Goal: Task Accomplishment & Management: Manage account settings

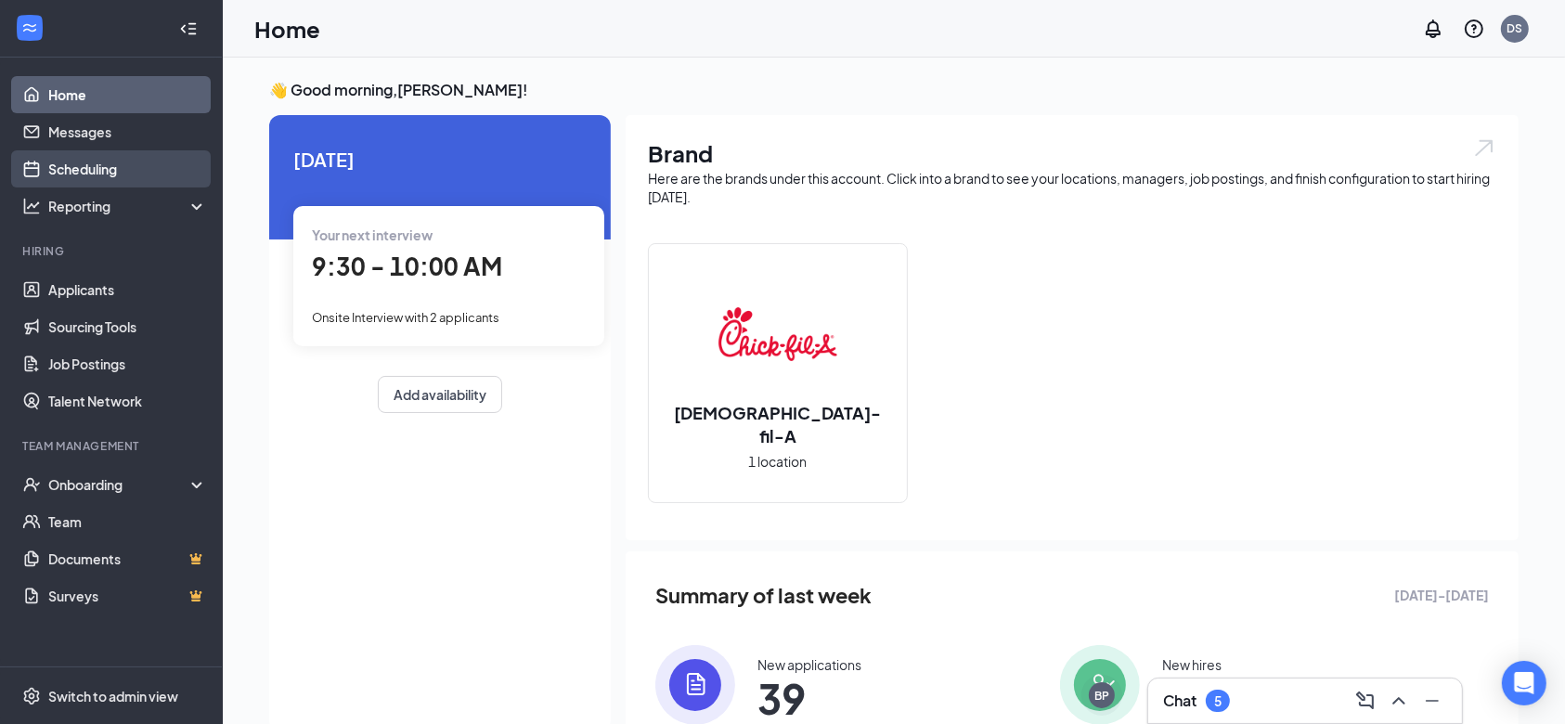
click at [119, 160] on link "Scheduling" at bounding box center [127, 168] width 159 height 37
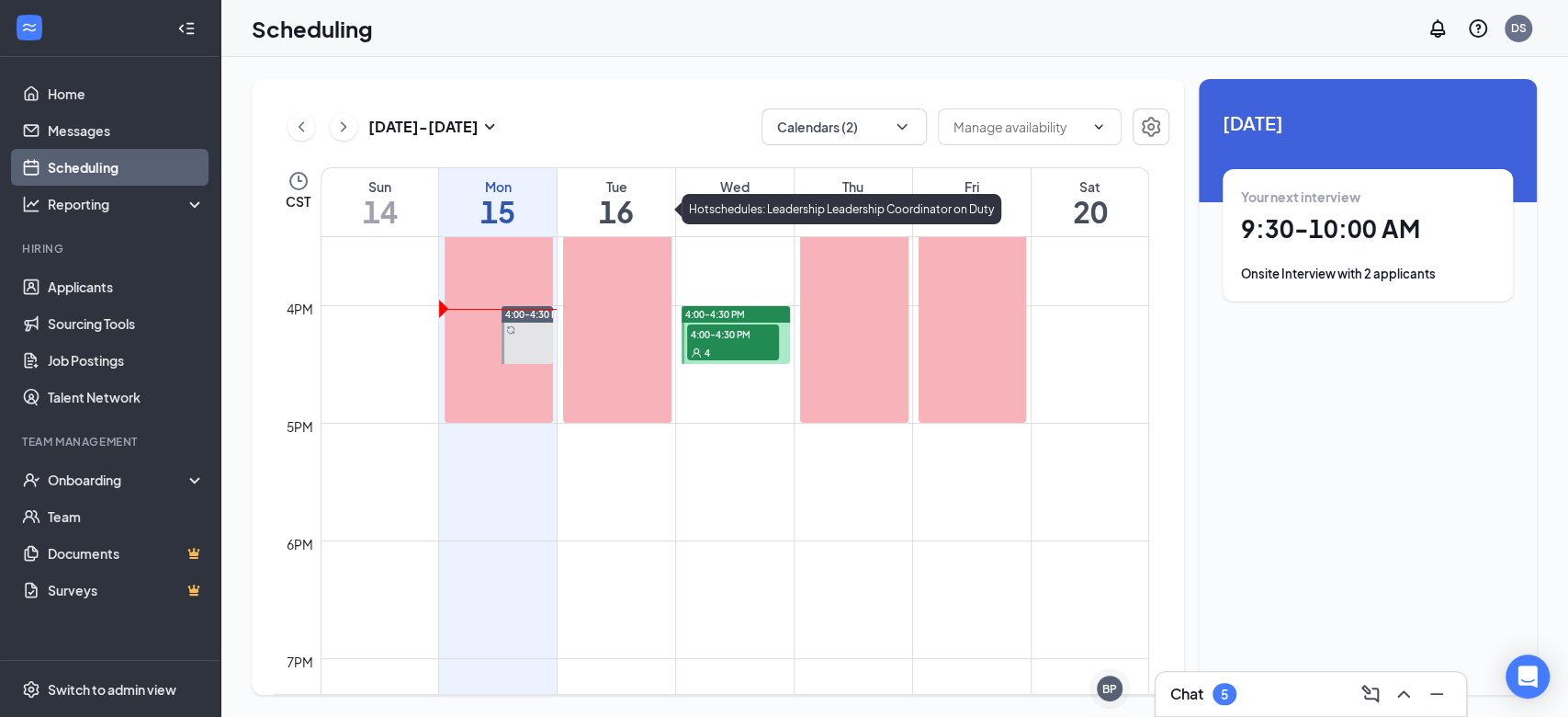
scroll to position [1768, 0]
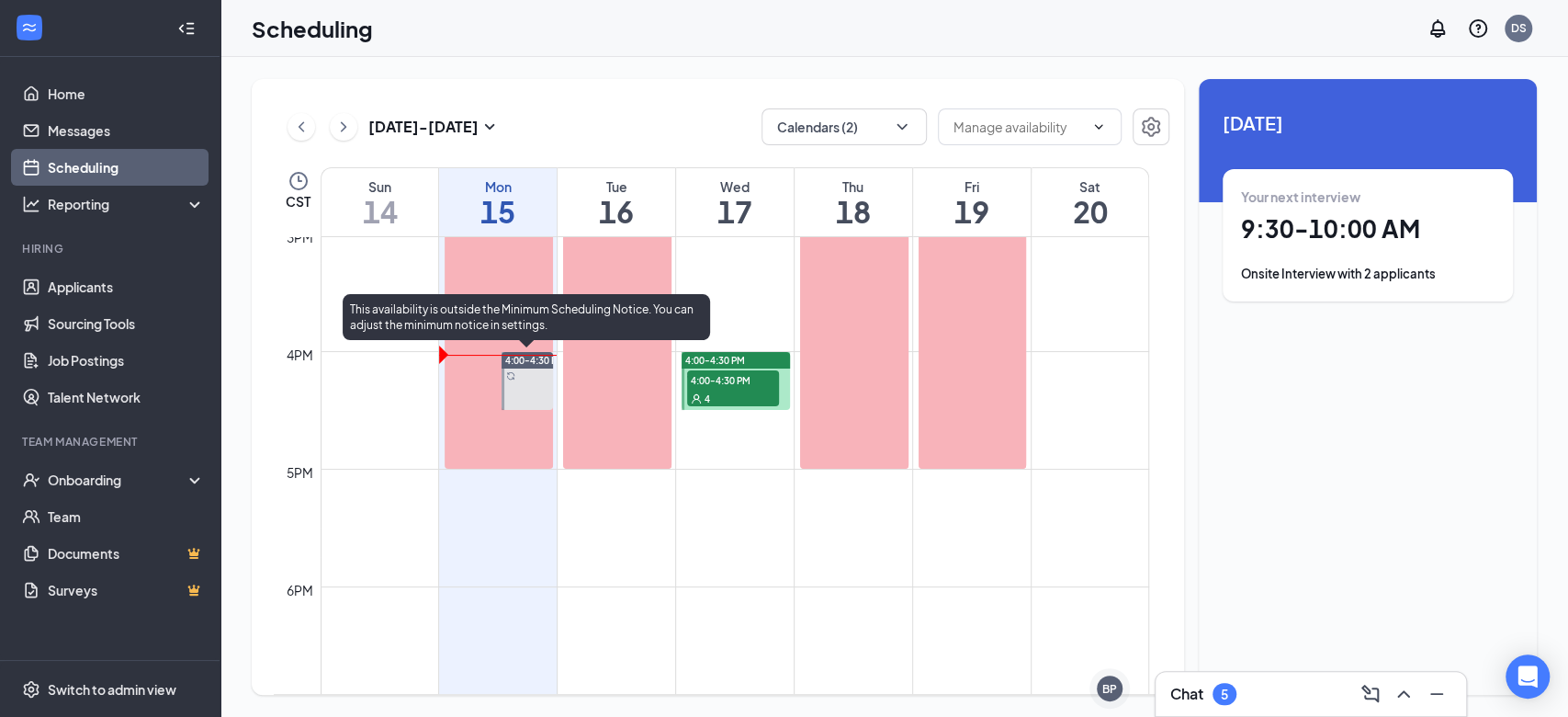
click at [526, 375] on div at bounding box center [528, 380] width 51 height 57
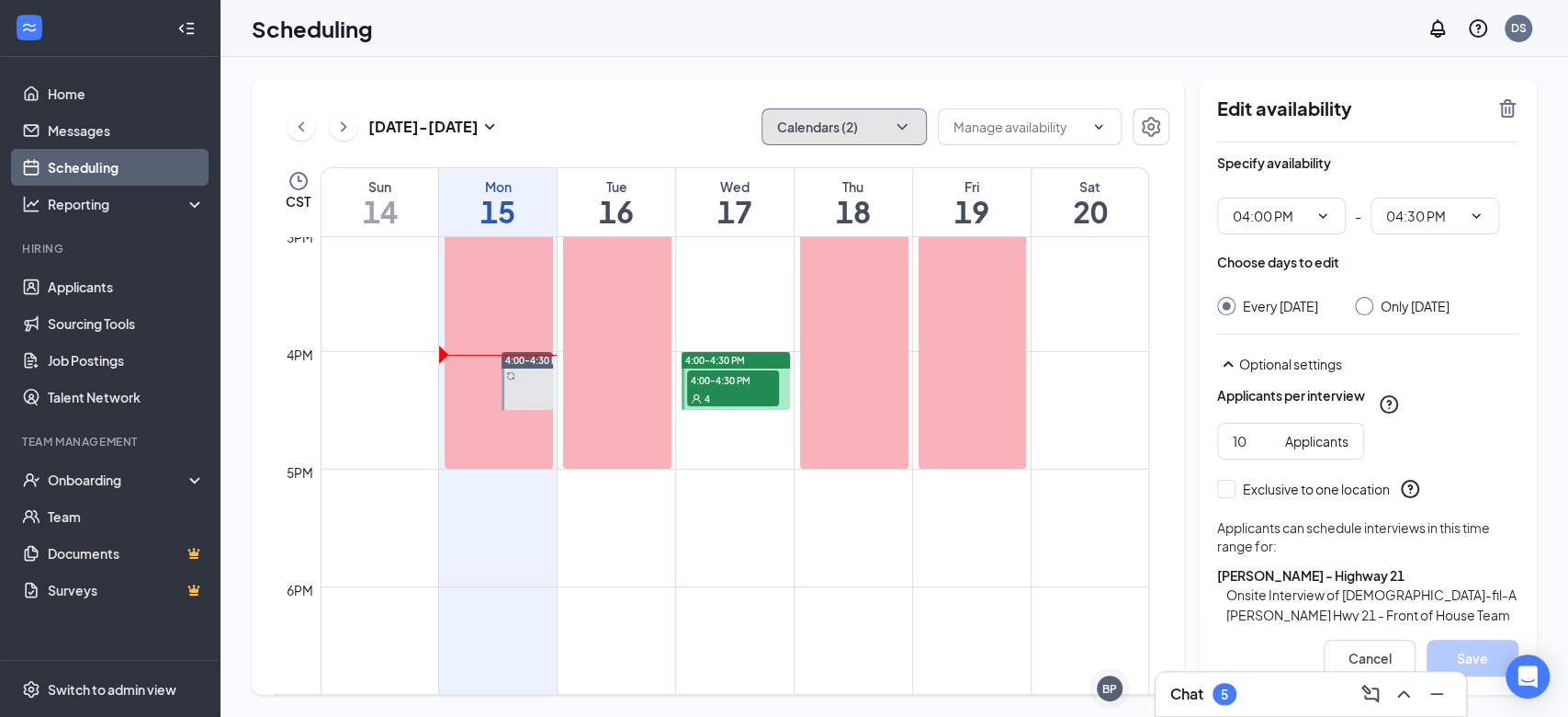
click at [853, 132] on button "Calendars (2)" at bounding box center [843, 127] width 165 height 37
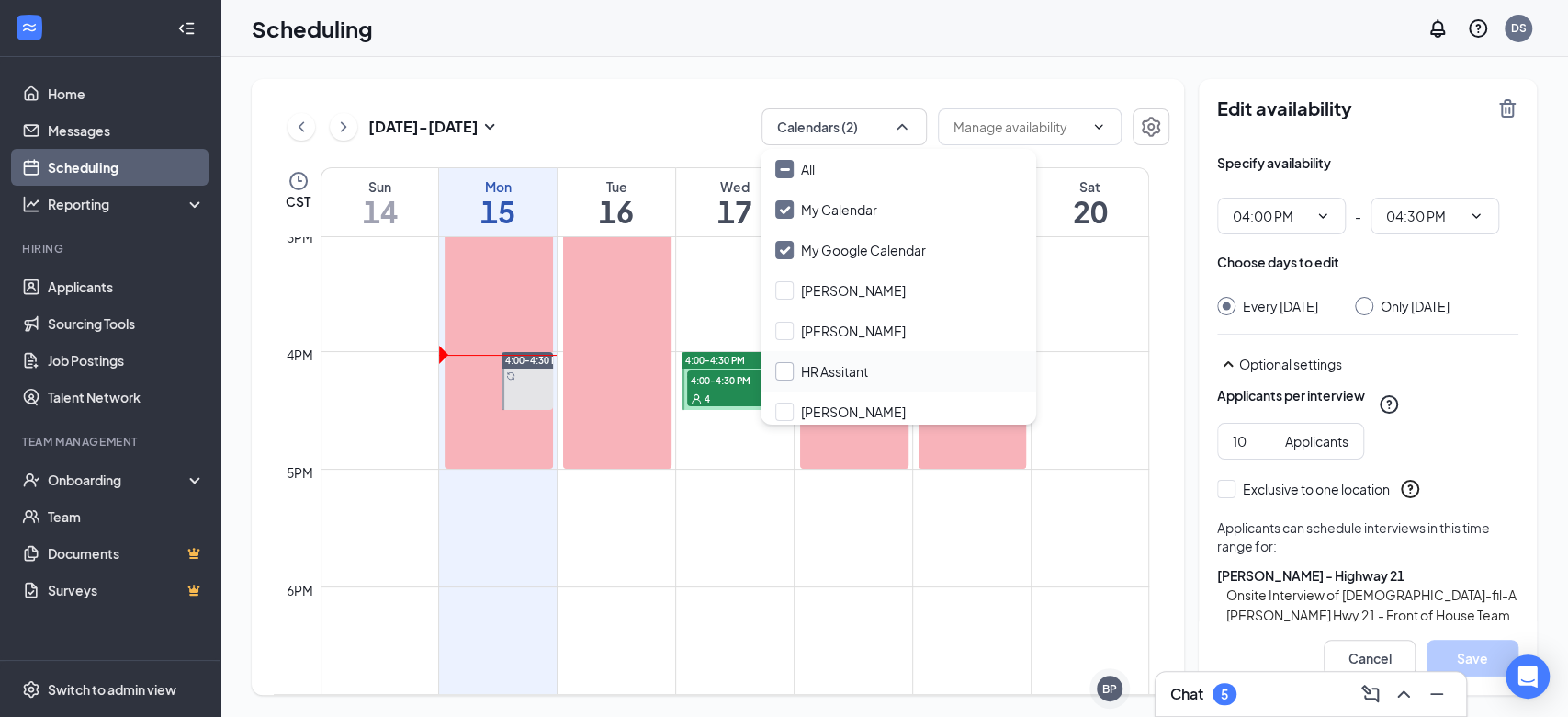
click at [786, 370] on input "HR Assitant" at bounding box center [822, 371] width 93 height 19
checkbox input "true"
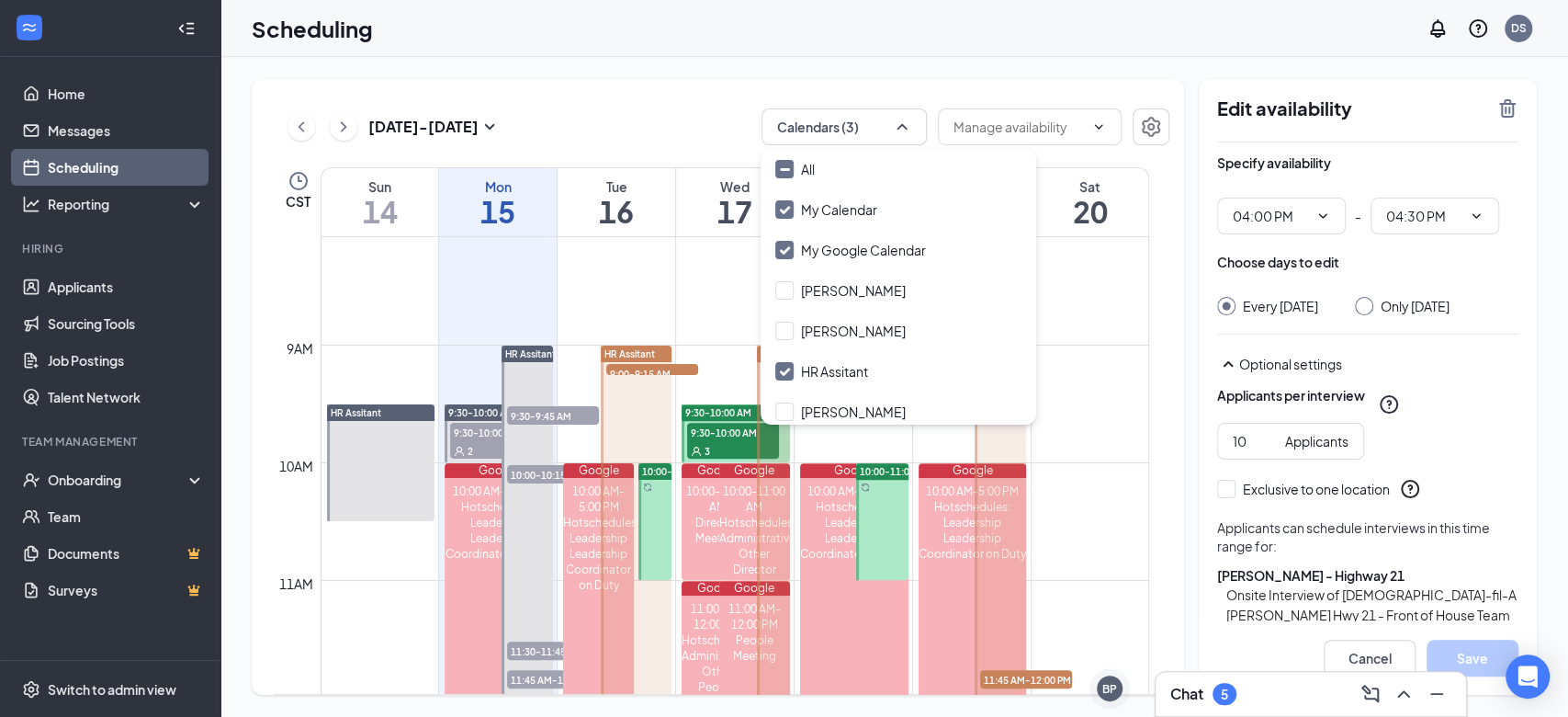
scroll to position [932, 0]
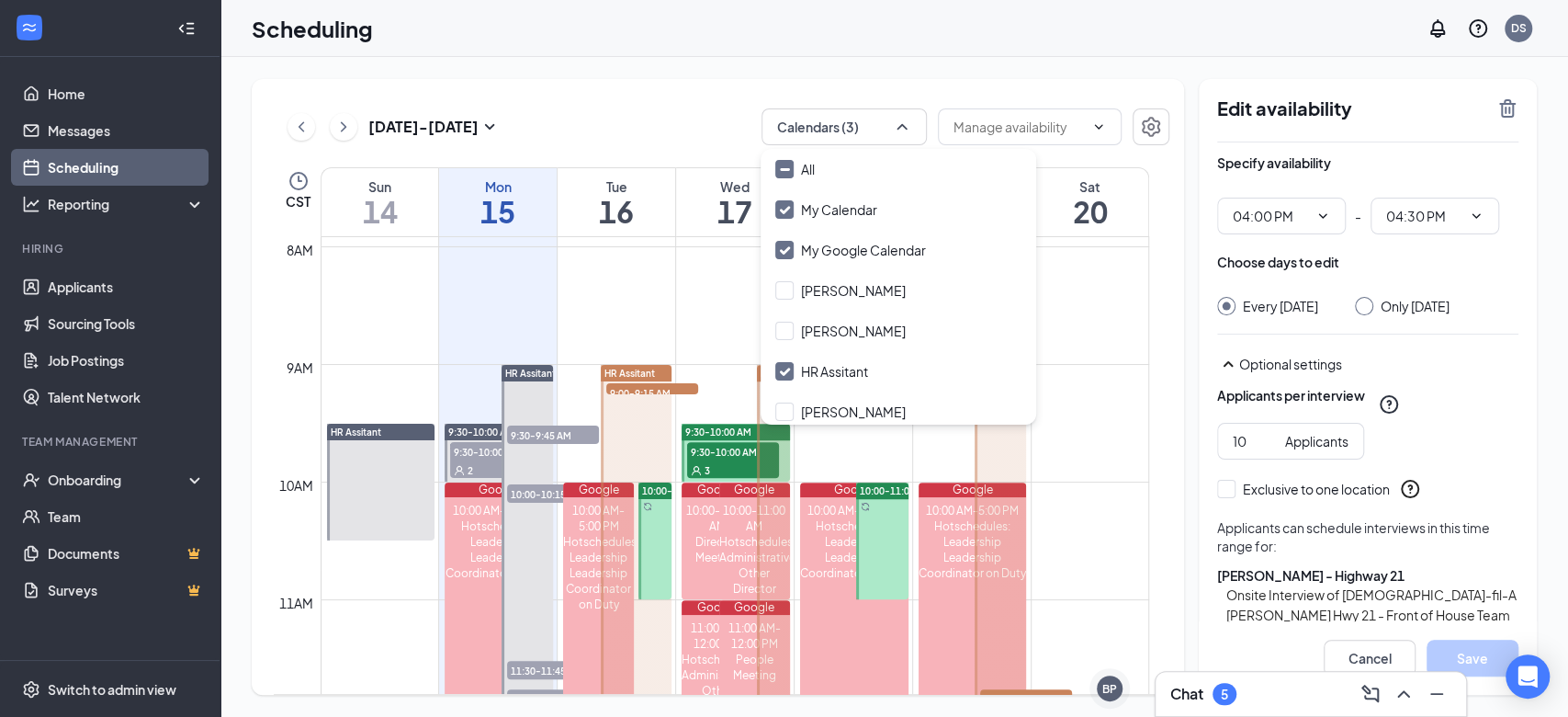
click at [476, 454] on span "9:30-10:00 AM" at bounding box center [496, 451] width 92 height 19
